Goal: Task Accomplishment & Management: Manage account settings

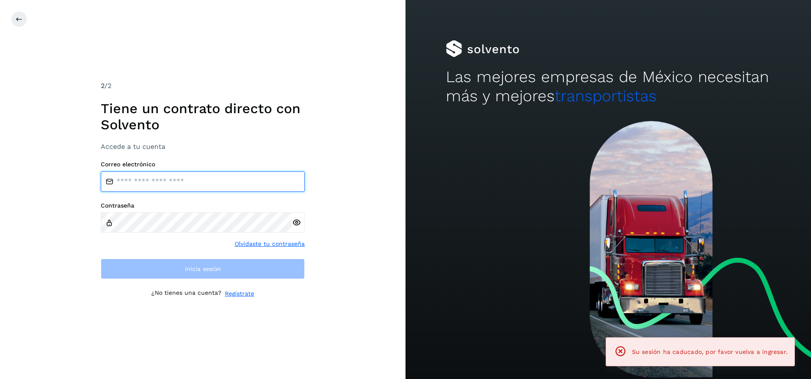
type input "**********"
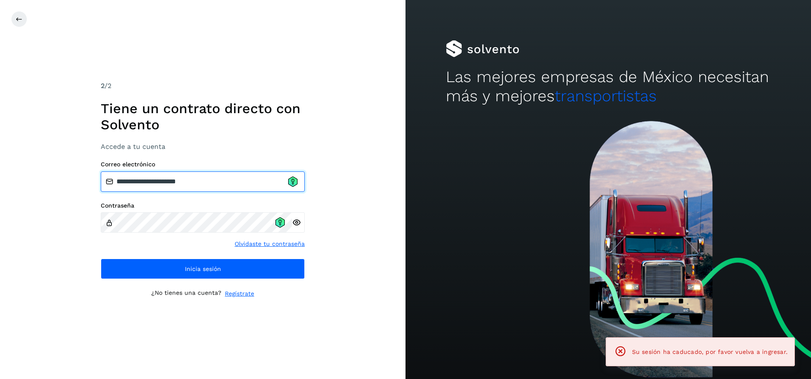
click at [286, 184] on input "**********" at bounding box center [203, 181] width 204 height 20
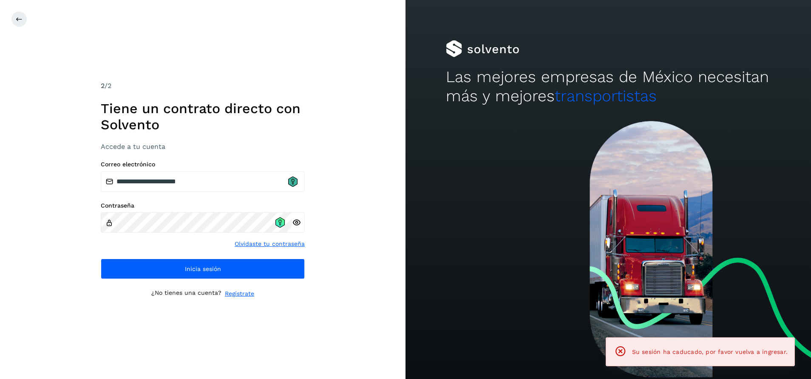
click at [295, 182] on icon at bounding box center [292, 181] width 9 height 10
